Goal: Task Accomplishment & Management: Complete application form

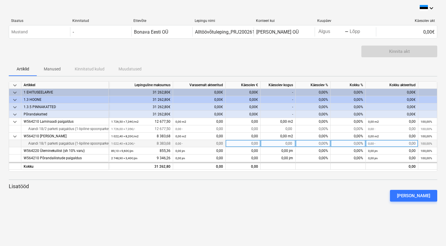
click at [289, 142] on div "0,00" at bounding box center [278, 143] width 35 height 7
type input "1022,4"
click at [264, 200] on div "[PERSON_NAME]" at bounding box center [222, 196] width 433 height 16
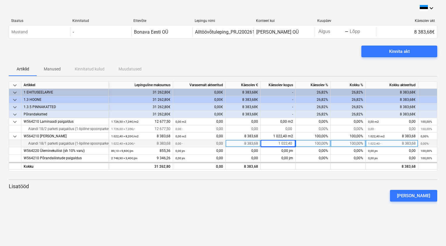
click at [322, 209] on div "keyboard_arrow_down Staatus Kinnitatud Ettevõte Lepingu nimi Konteeri kui Kuupä…" at bounding box center [223, 123] width 446 height 246
click at [267, 202] on div at bounding box center [223, 204] width 429 height 5
click at [419, 198] on div "[PERSON_NAME]" at bounding box center [413, 196] width 33 height 8
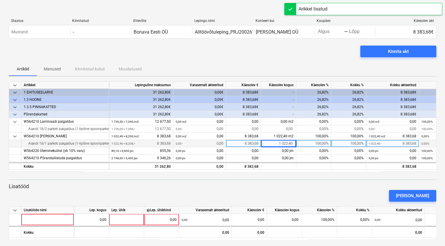
scroll to position [3, 0]
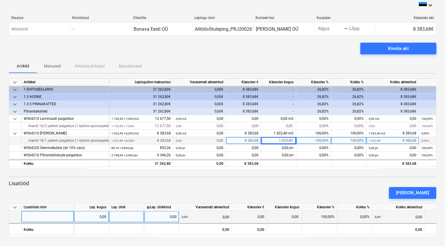
click at [25, 214] on div at bounding box center [47, 217] width 53 height 12
type input "Parketi aluskatte kallinemine"
click at [99, 217] on div "0,00" at bounding box center [91, 217] width 30 height 12
type input "2748,9"
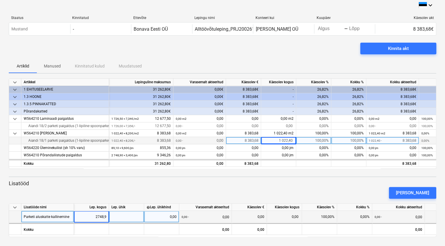
click at [117, 216] on div at bounding box center [126, 217] width 35 height 12
type input "m²"
click at [155, 213] on div "0,00" at bounding box center [161, 217] width 30 height 12
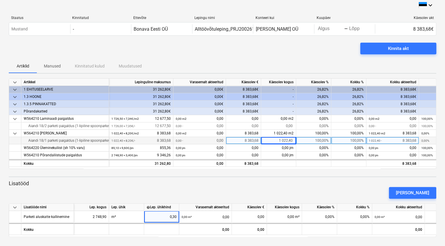
drag, startPoint x: 174, startPoint y: 215, endPoint x: 177, endPoint y: 206, distance: 9.4
click at [174, 215] on input "0,30" at bounding box center [161, 216] width 35 height 11
type input "0,40"
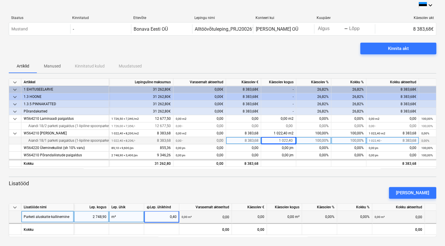
click at [261, 216] on div "0,00" at bounding box center [249, 217] width 30 height 12
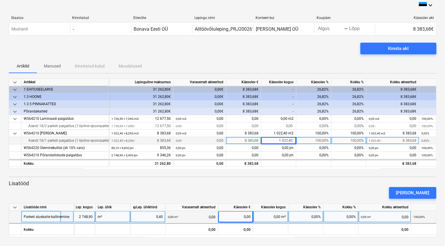
scroll to position [0, 13]
click at [281, 215] on div "0,00 m²" at bounding box center [271, 217] width 35 height 12
type input "1022,4"
click at [290, 186] on div "[PERSON_NAME]" at bounding box center [222, 193] width 432 height 16
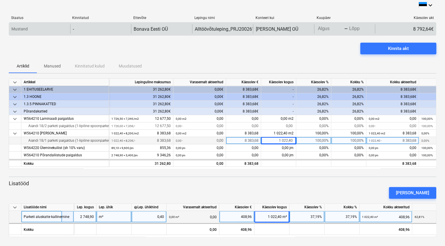
click at [322, 33] on body "keyboard_arrow_down Staatus Kinnitatud Ettevõte Lepingu nimi Konteeri kui Kuupä…" at bounding box center [222, 120] width 445 height 246
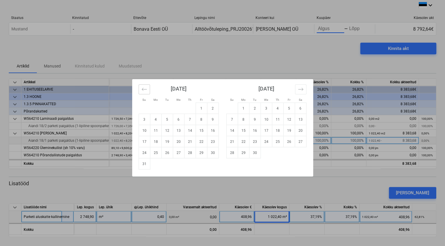
click at [140, 89] on button "Move backward to switch to the previous month." at bounding box center [143, 89] width 11 height 10
click at [202, 140] on td "25" at bounding box center [200, 141] width 11 height 11
type input "[DATE]"
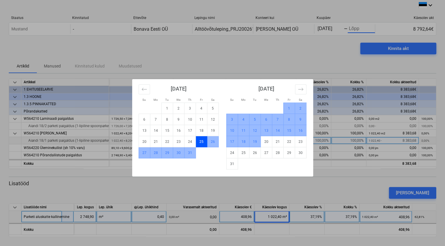
click at [254, 140] on td "19" at bounding box center [254, 141] width 11 height 11
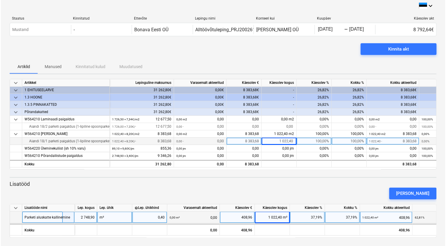
scroll to position [3, 0]
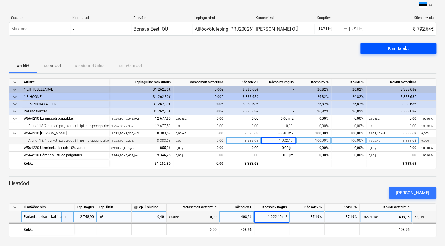
click at [395, 48] on div "Kinnita akt" at bounding box center [398, 49] width 21 height 8
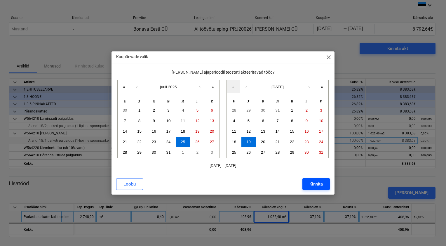
click at [316, 183] on div "Kinnita" at bounding box center [316, 184] width 13 height 8
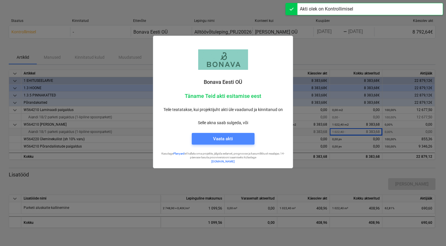
click at [225, 140] on div "Vaata akti" at bounding box center [223, 139] width 20 height 8
